Goal: Task Accomplishment & Management: Use online tool/utility

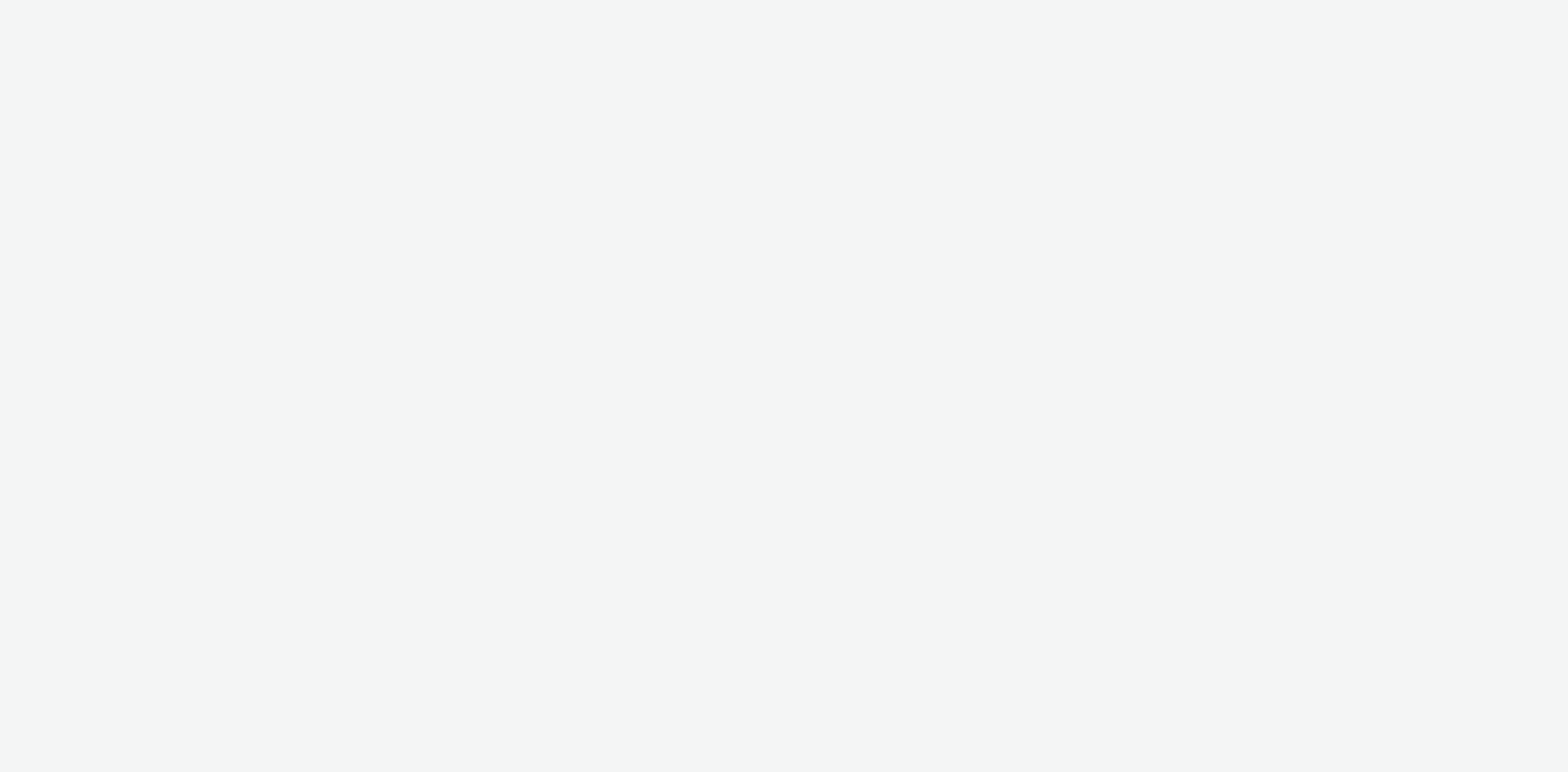
select select "43747a01-9d8e-4dea-a0e4-a98d33cfba61"
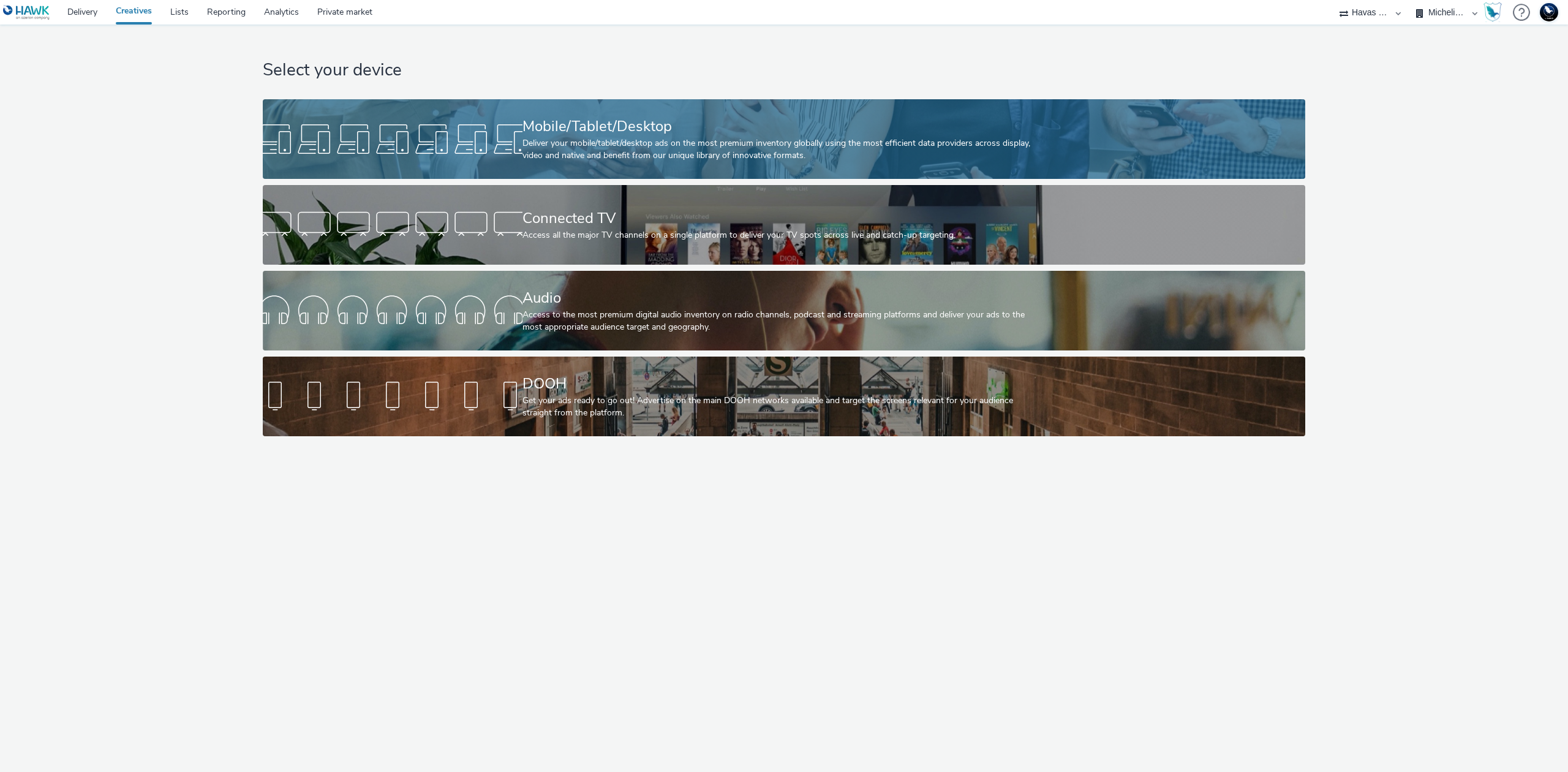
click at [783, 152] on div "Deliver your mobile/tablet/desktop ads on the most premium inventory globally u…" at bounding box center [781, 149] width 519 height 25
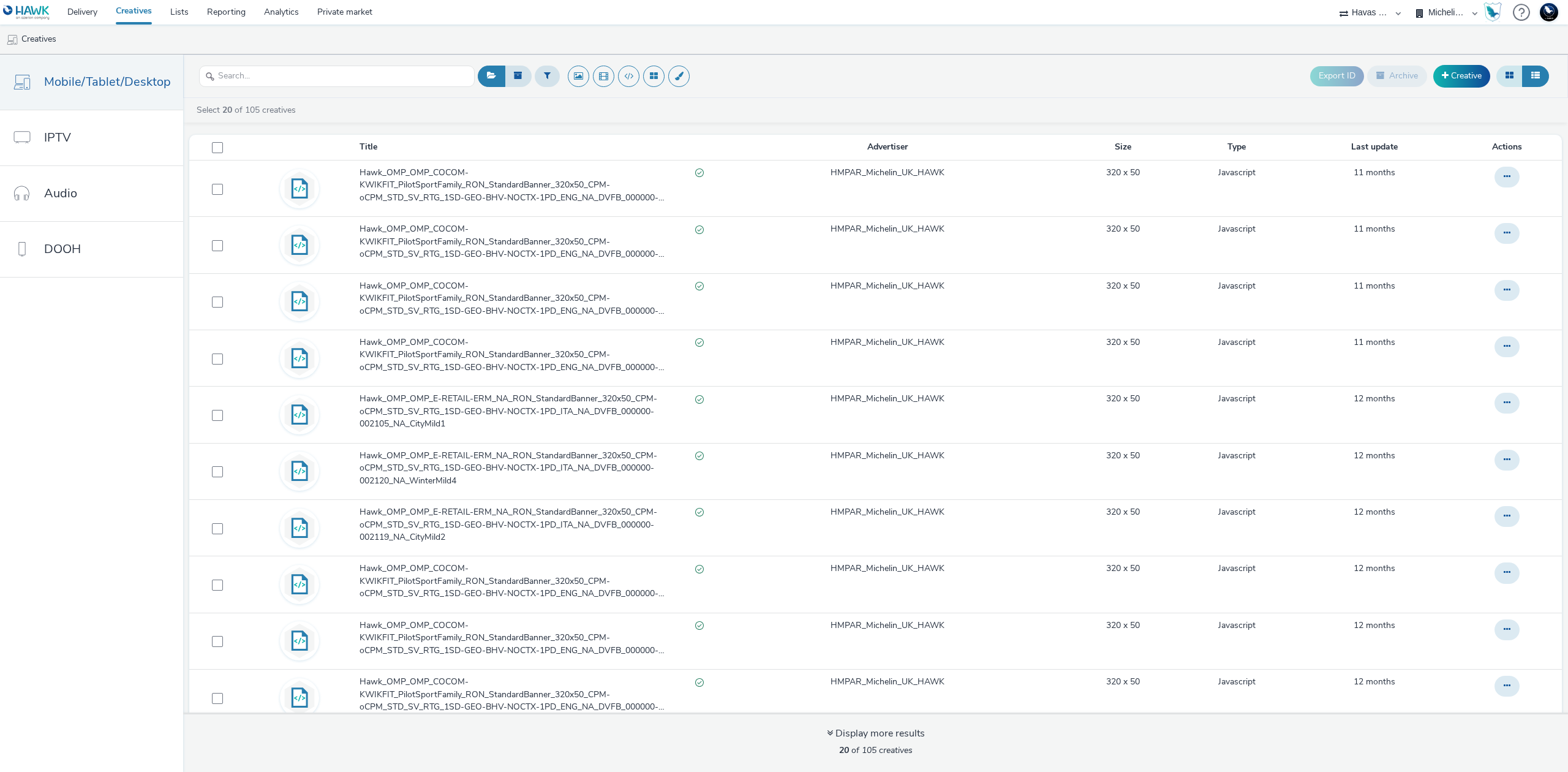
click at [1507, 79] on icon at bounding box center [1509, 75] width 8 height 9
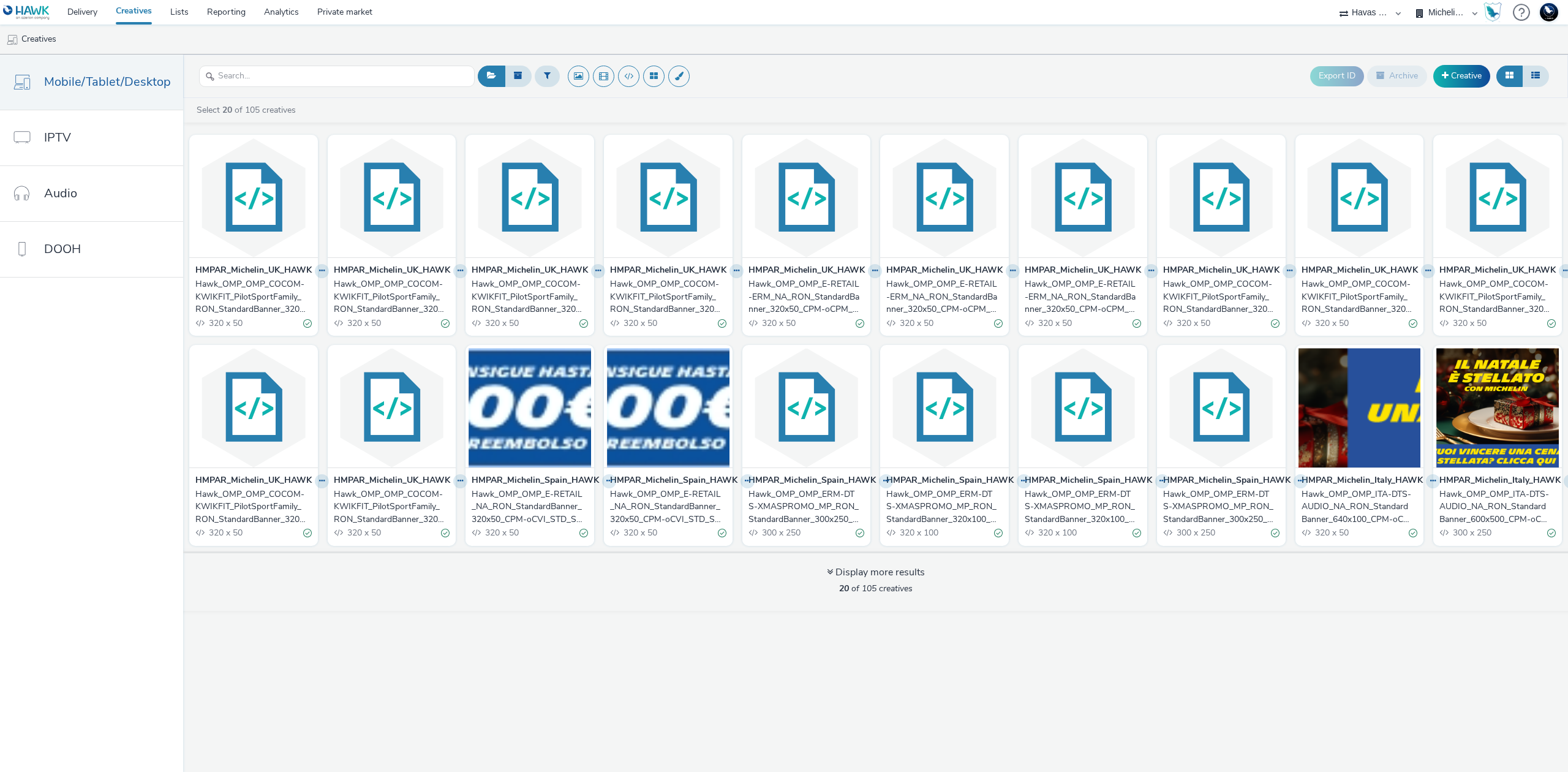
click at [1442, 10] on select "Havas Media France Michelin France Michelin International" at bounding box center [1447, 12] width 74 height 25
select select "cc6e2ad3-f12f-4acd-9618-fe720fa792fd"
click at [1410, 0] on select "Havas Media France Michelin France Michelin International" at bounding box center [1447, 12] width 74 height 25
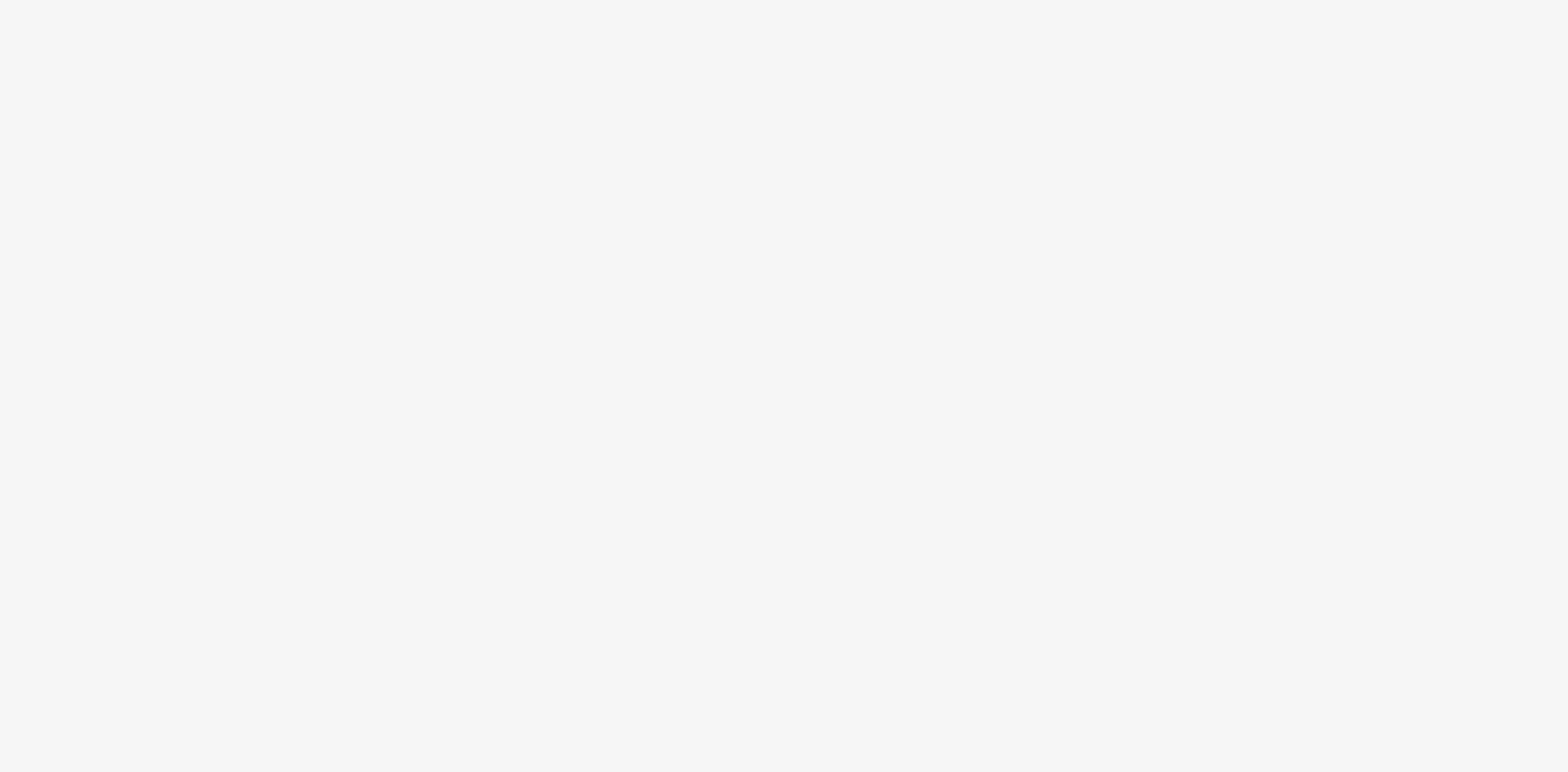
select select "43747a01-9d8e-4dea-a0e4-a98d33cfba61"
select select "cc6e2ad3-f12f-4acd-9618-fe720fa792fd"
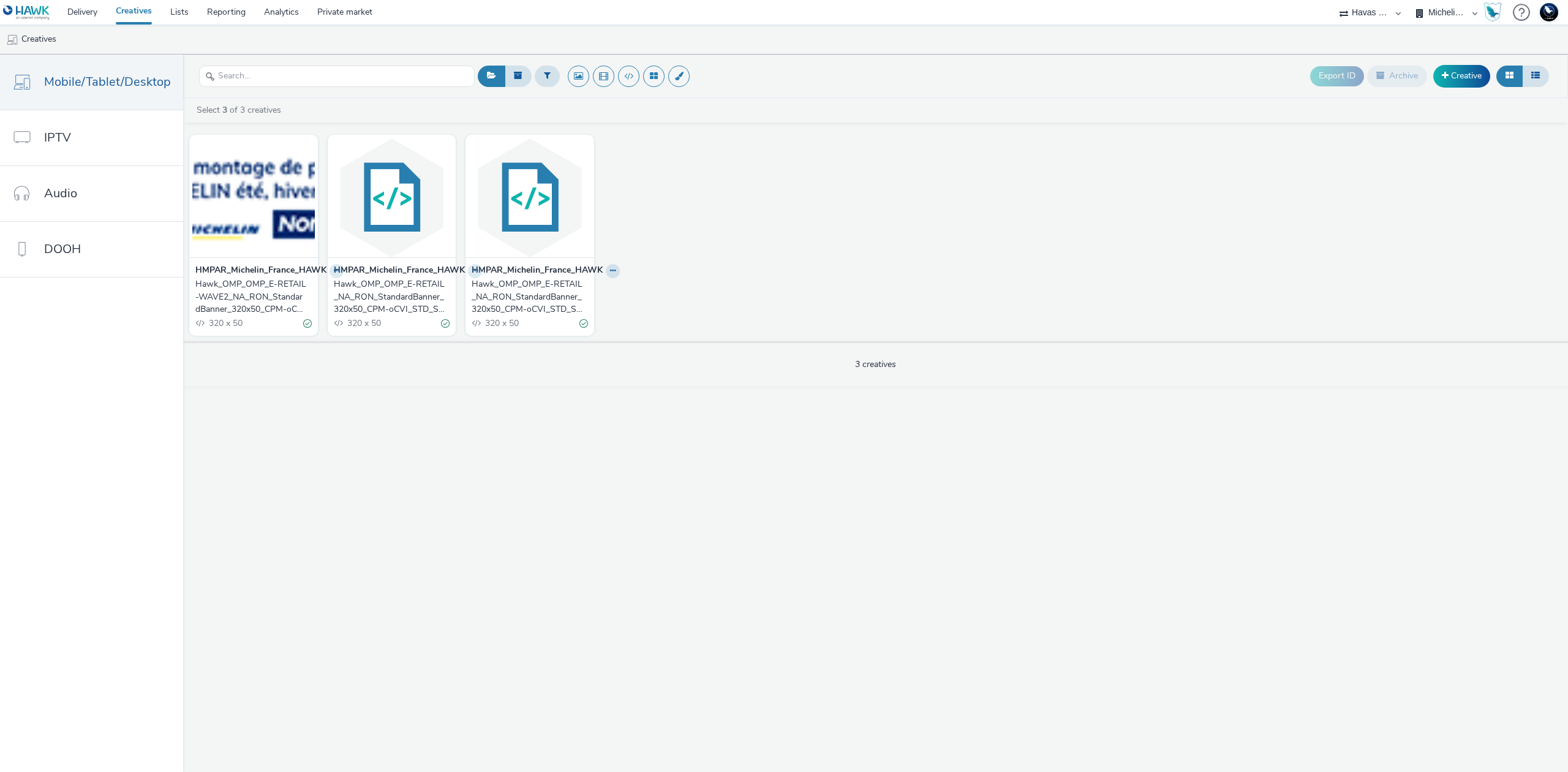
click at [392, 300] on div "Hawk_OMP_OMP_E-RETAIL_NA_RON_StandardBanner_320x50_CPM-oCVI_STD_SV_RTG_1SD-GEO-…" at bounding box center [389, 297] width 112 height 38
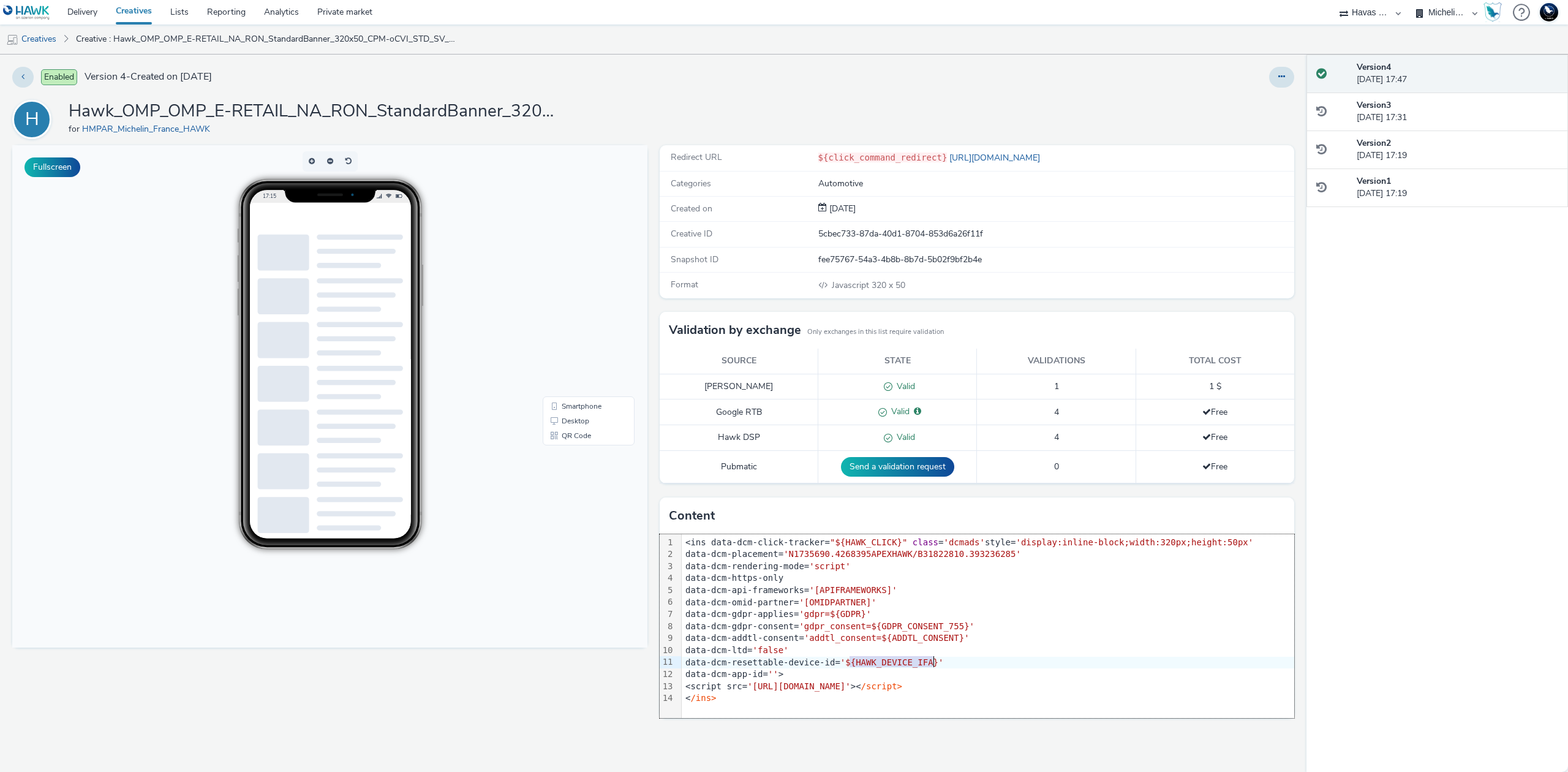
drag, startPoint x: 850, startPoint y: 665, endPoint x: 933, endPoint y: 663, distance: 83.0
click at [933, 663] on span "'${HAWK_DEVICE_IFA}'" at bounding box center [891, 662] width 103 height 10
copy span "${HAWK_DEVICE_IFA}"
